Goal: Navigation & Orientation: Find specific page/section

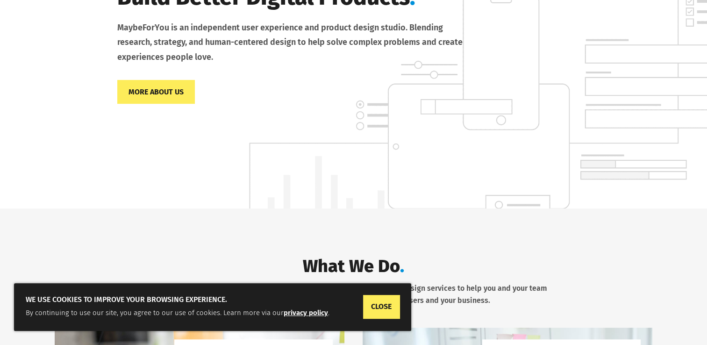
scroll to position [187, 0]
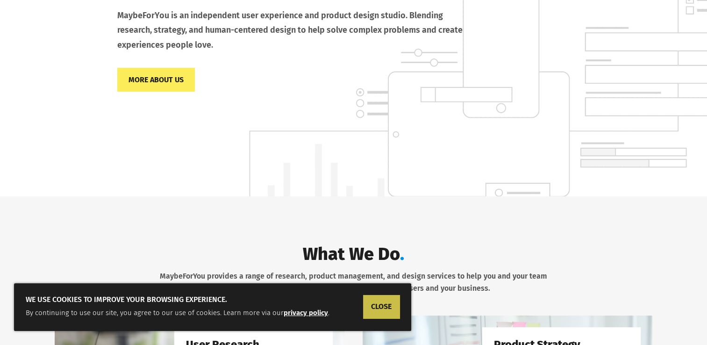
click at [383, 305] on link "CLOSE" at bounding box center [381, 306] width 36 height 23
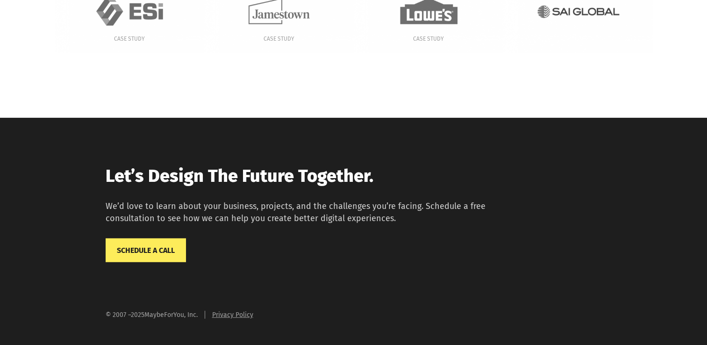
scroll to position [0, 0]
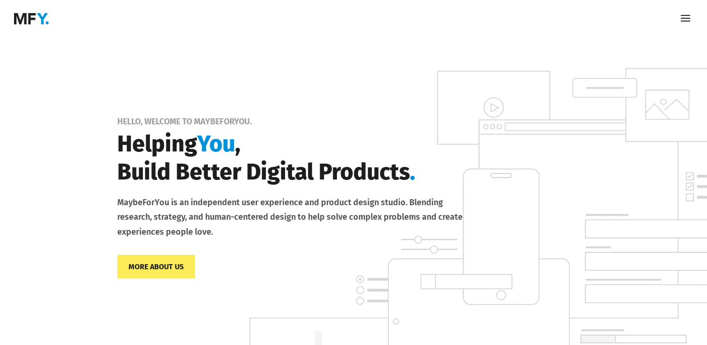
click at [684, 18] on span at bounding box center [685, 18] width 15 height 15
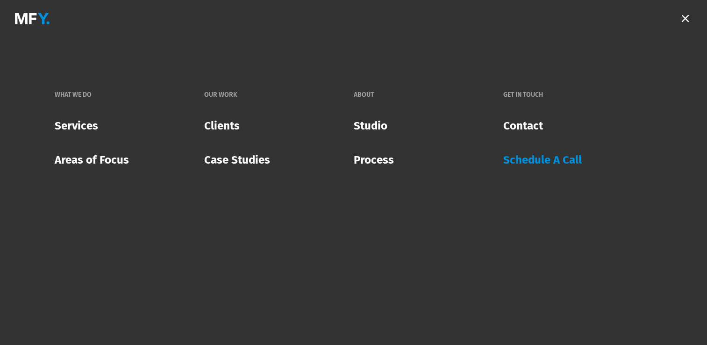
click at [683, 16] on span at bounding box center [684, 18] width 15 height 15
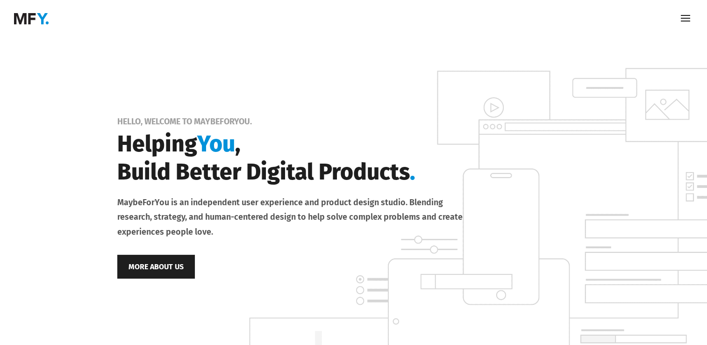
click at [157, 271] on link "More About Us" at bounding box center [156, 267] width 78 height 24
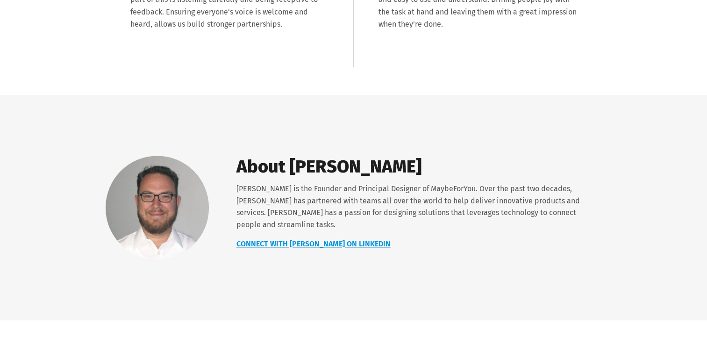
scroll to position [1332, 0]
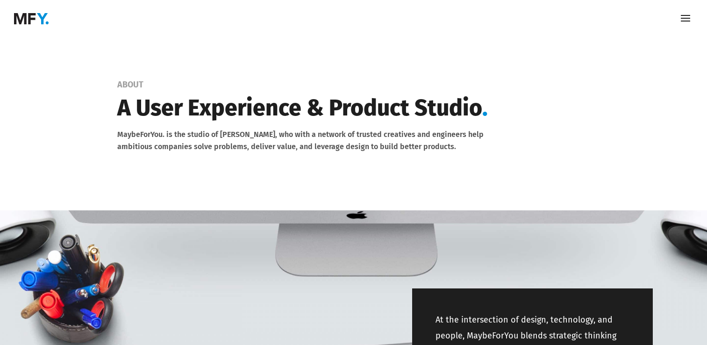
scroll to position [1332, 0]
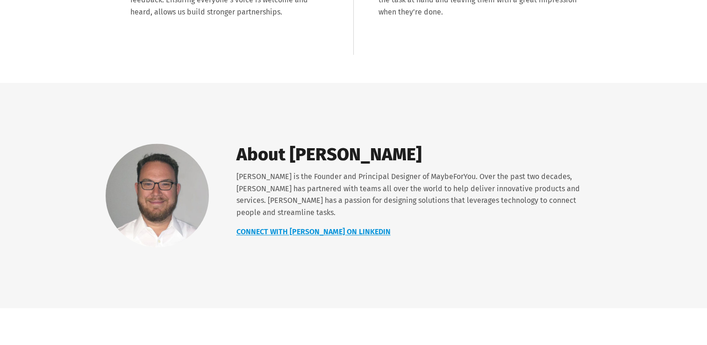
click at [290, 287] on div "About Michael Hagel Michael Hagel is the Founder and Principal Designer of Mayb…" at bounding box center [353, 195] width 707 height 225
